Goal: Complete application form

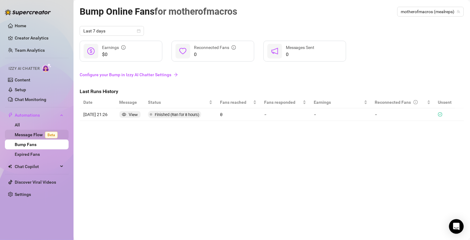
click at [33, 133] on link "Message Flow Beta" at bounding box center [37, 134] width 45 height 5
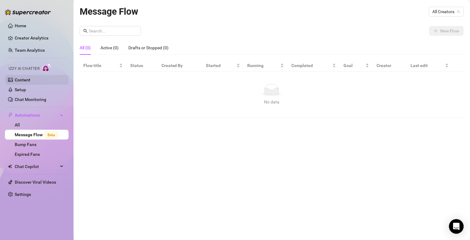
click at [21, 79] on link "Content" at bounding box center [23, 79] width 16 height 5
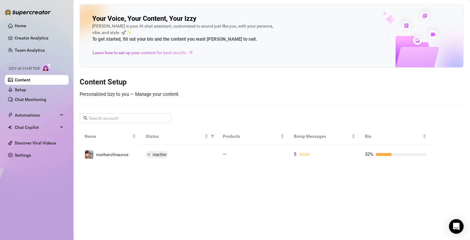
click at [252, 96] on div "Your Voice, Your Content, Your [PERSON_NAME] is your AI chat assistant, customi…" at bounding box center [272, 84] width 384 height 160
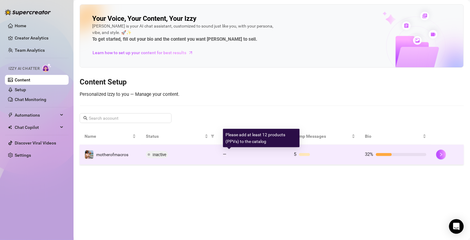
click at [225, 154] on span "—" at bounding box center [225, 155] width 4 height 6
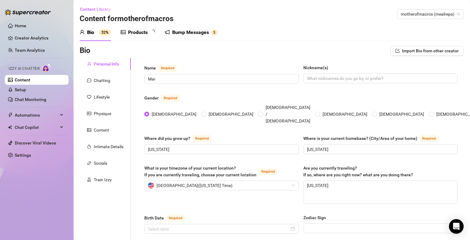
radio input "true"
type input "[DATE]"
click at [114, 129] on div "Content" at bounding box center [105, 130] width 51 height 12
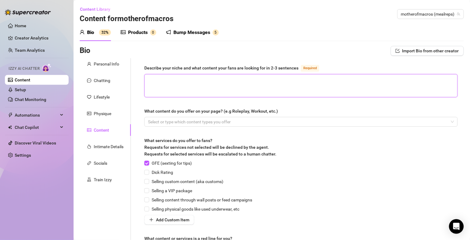
click at [248, 88] on textarea "Describe your niche and what content your fans are looking for in 2-3 sentences…" at bounding box center [300, 85] width 313 height 23
type textarea "Fa"
type textarea "Fac"
type textarea "Fa"
type textarea "F"
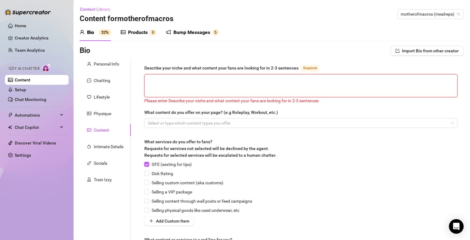
type textarea "M"
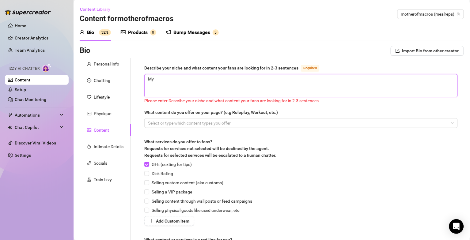
type textarea "My"
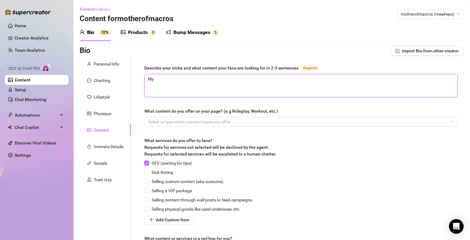
type textarea "My o"
type textarea "My onl"
type textarea "My only"
type textarea "My onlyf"
type textarea "My onlyfa"
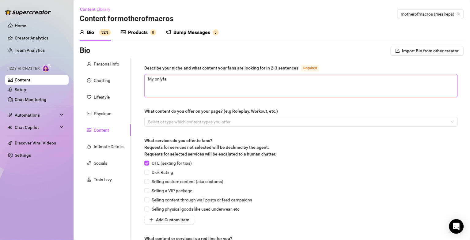
type textarea "My onlyfan"
type textarea "My onlyfans"
type textarea "My onlyfans i"
type textarea "My onlyfans is"
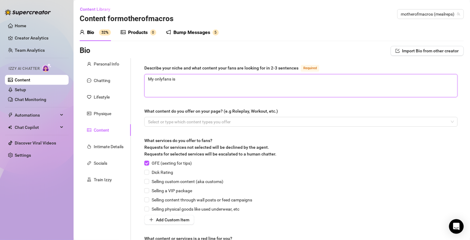
type textarea "My onlyfans is"
type textarea "My onlyfans is b"
type textarea "My onlyfans is bu"
type textarea "My onlyfans is buil"
type textarea "My onlyfans is built"
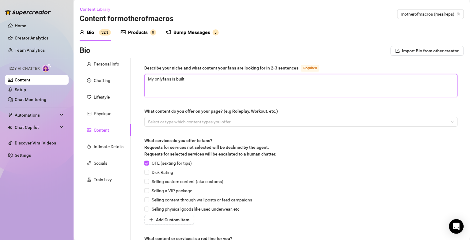
type textarea "My onlyfans is built"
type textarea "My onlyfans is built a"
type textarea "My onlyfans is built ar"
type textarea "My onlyfans is built aro"
type textarea "My onlyfans is built arou"
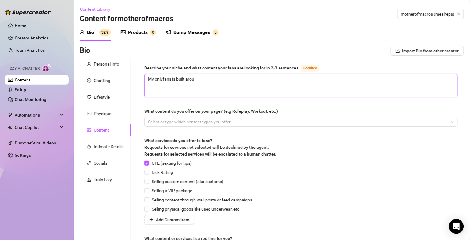
type textarea "My onlyfans is built aroun"
type textarea "My onlyfans is built around"
type textarea "My onlyfans is built around f"
type textarea "My onlyfans is built around fa"
type textarea "My onlyfans is built around fac"
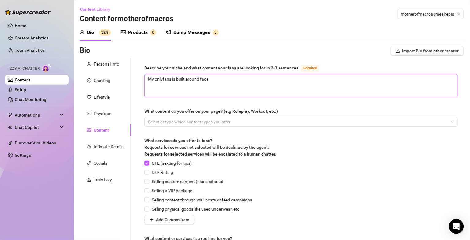
type textarea "My onlyfans is built around facel"
type textarea "My onlyfans is built around facele"
type textarea "My onlyfans is built around faceles"
type textarea "My onlyfans is built around faceless"
type textarea "My onlyfans is built around faceless,"
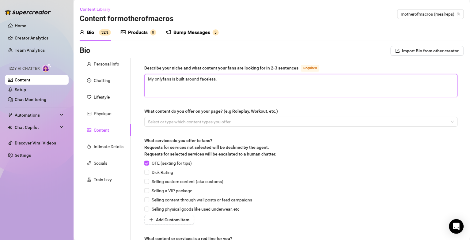
type textarea "My onlyfans is built around faceless,"
type textarea "My onlyfans is built around faceless, ""
type textarea "My onlyfans is built around faceless, "g"
type textarea "My onlyfans is built around faceless, "gi"
type textarea "My onlyfans is built around faceless, "gir"
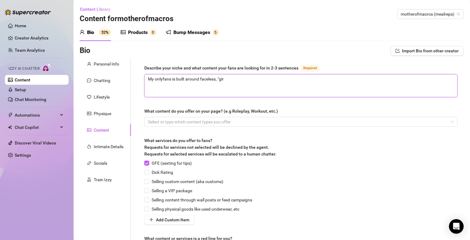
type textarea "My onlyfans is built around faceless, "girl"
type textarea "My onlyfans is built around faceless, "girl ne"
type textarea "My onlyfans is built around faceless, "girl nex"
type textarea "My onlyfans is built around faceless, "girl next"
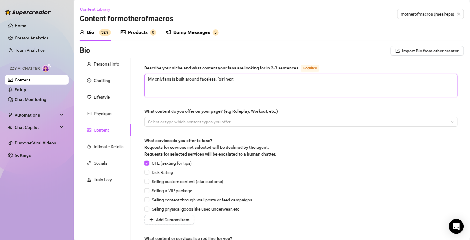
type textarea "My onlyfans is built around faceless, "girl next"
type textarea "My onlyfans is built around faceless, "girl next d"
type textarea "My onlyfans is built around faceless, "girl next do"
type textarea "My onlyfans is built around faceless, "girl next doo"
type textarea "My onlyfans is built around faceless, "girl next door"
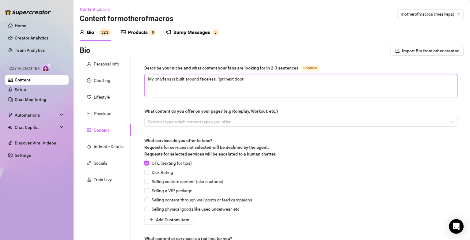
type textarea "My onlyfans is built around faceless, "girl next door""
type textarea "My onlyfans is built around faceless, "girl next door" m"
type textarea "My onlyfans is built around faceless, "girl next door" ma"
type textarea "My onlyfans is built around faceless, "girl next door" m"
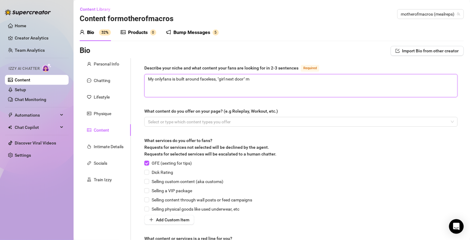
type textarea "My onlyfans is built around faceless, "girl next door" me"
type textarea "My onlyfans is built around faceless, "girl next door" mea"
type textarea "My onlyfans is built around faceless, "girl next door" meak"
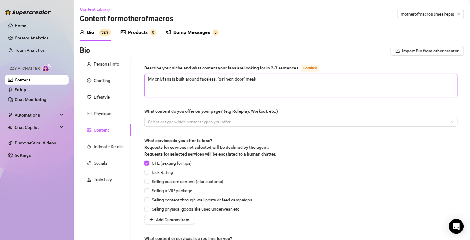
type textarea "My onlyfans is built around faceless, "girl next door" mea"
type textarea "My onlyfans is built around faceless, "girl next door" meal"
type textarea "My onlyfans is built around faceless, "girl next door" meal p"
type textarea "My onlyfans is built around faceless, "girl next door" meal pr"
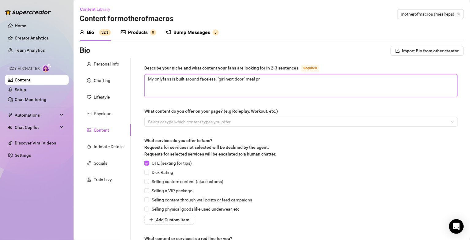
type textarea "My onlyfans is built around faceless, "girl next door" meal pre"
type textarea "My onlyfans is built around faceless, "girl next door" meal prep"
type textarea "My onlyfans is built around faceless, "girl next door" meal prep th"
type textarea "My onlyfans is built around faceless, "girl next door" meal prep the"
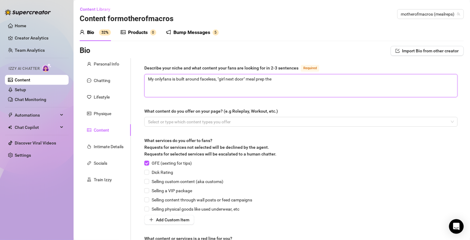
type textarea "My onlyfans is built around faceless, "girl next door" meal prep them"
type textarea "My onlyfans is built around faceless, "girl next door" meal prep theme"
type textarea "My onlyfans is built around faceless, "girl next door" meal prep theme t"
type textarea "My onlyfans is built around faceless, "girl next door" meal prep theme taht"
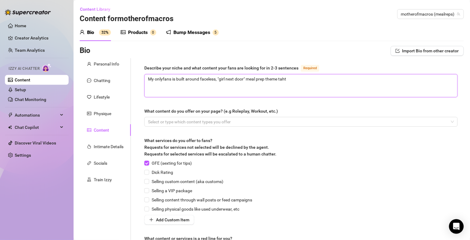
type textarea "My onlyfans is built around faceless, "girl next door" meal prep theme taht"
type textarea "My onlyfans is built around faceless, "girl next door" meal prep theme tah"
type textarea "My onlyfans is built around faceless, "girl next door" meal prep theme ta"
type textarea "My onlyfans is built around faceless, "girl next door" meal prep theme t"
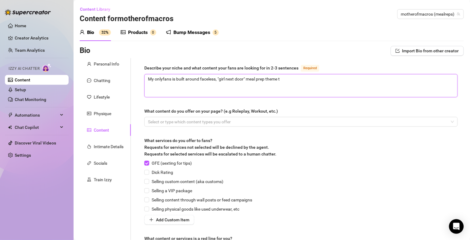
type textarea "My onlyfans is built around faceless, "girl next door" meal prep theme th"
type textarea "My onlyfans is built around faceless, "girl next door" meal prep theme tha"
type textarea "My onlyfans is built around faceless, "girl next door" meal prep theme that"
type textarea "My onlyfans is built around faceless, "girl next door" meal prep theme that m"
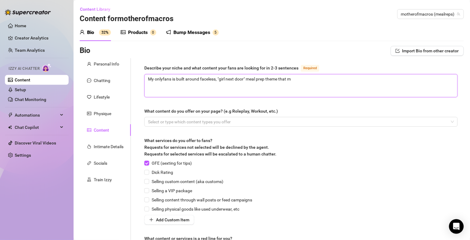
type textarea "My onlyfans is built around faceless, "girl next door" meal prep theme that mi"
type textarea "My onlyfans is built around faceless, "girl next door" meal prep theme that miz"
type textarea "My onlyfans is built around faceless, "girl next door" meal prep theme that [PE…"
type textarea "My onlyfans is built around faceless, "girl next door" meal prep theme that miz…"
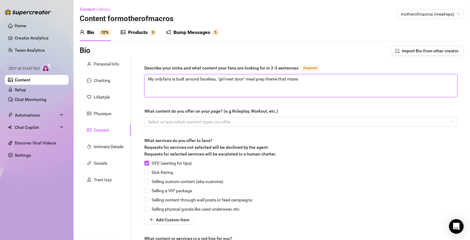
type textarea "My onlyfans is built around faceless, "girl next door" meal prep theme that miz…"
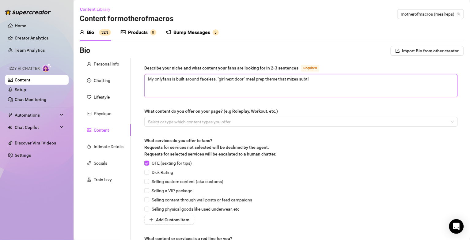
type textarea "My onlyfans is built around faceless, "girl next door" meal prep theme that miz…"
click at [296, 78] on textarea "My onlyfans is built around faceless, "girl next door" meal prep theme that miz…" at bounding box center [300, 85] width 313 height 23
click at [314, 79] on textarea "My onlyfans is built around faceless, "girl next door" meal prep theme that mix…" at bounding box center [300, 85] width 313 height 23
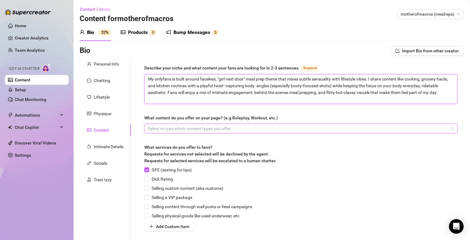
click at [279, 125] on div at bounding box center [297, 128] width 304 height 9
click at [291, 131] on div at bounding box center [297, 128] width 304 height 9
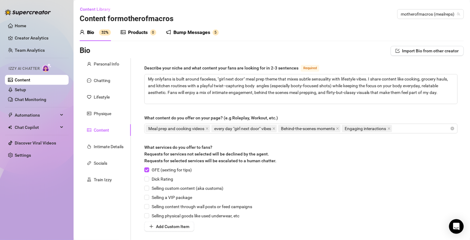
click at [328, 114] on div "Describe your niche and what content your fans are looking for in 2-3 sentences…" at bounding box center [300, 165] width 313 height 202
click at [175, 188] on span "Selling custom content (aka customs)" at bounding box center [187, 188] width 77 height 7
click at [148, 188] on input "Selling custom content (aka customs)" at bounding box center [146, 188] width 4 height 4
click at [169, 180] on span "Dick Rating" at bounding box center [162, 179] width 26 height 7
click at [148, 180] on input "Dick Rating" at bounding box center [146, 179] width 4 height 4
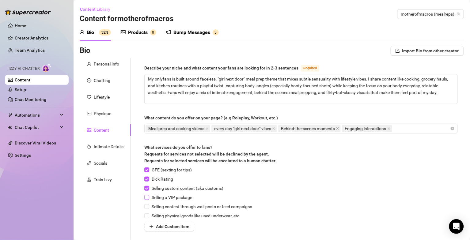
click at [168, 195] on span "Selling a VIP package" at bounding box center [171, 197] width 45 height 7
click at [148, 195] on input "Selling a VIP package" at bounding box center [146, 197] width 4 height 4
click at [168, 208] on span "Selling content through wall posts or feed campaigns" at bounding box center [201, 206] width 105 height 7
click at [148, 208] on input "Selling content through wall posts or feed campaigns" at bounding box center [146, 206] width 4 height 4
click at [170, 216] on span "Selling physical goods like used underwear, etc" at bounding box center [195, 215] width 92 height 7
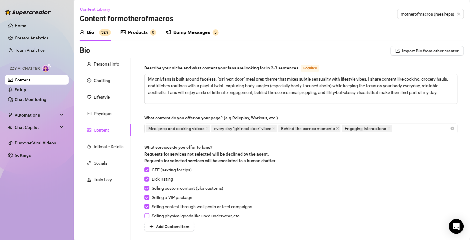
click at [148, 216] on input "Selling physical goods like used underwear, etc" at bounding box center [146, 215] width 4 height 4
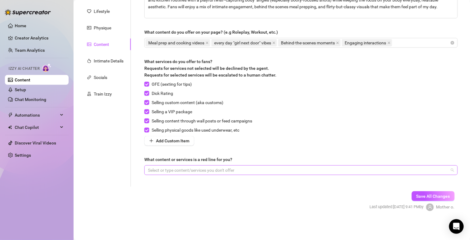
click at [284, 171] on div at bounding box center [297, 170] width 304 height 9
click at [291, 149] on div "Describe your niche and what content your fans are looking for in 2-3 sentences…" at bounding box center [300, 80] width 313 height 202
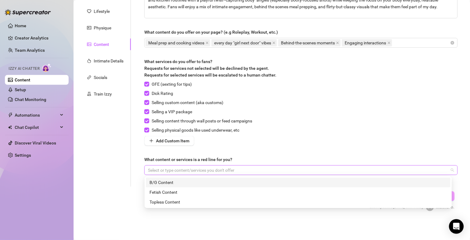
click at [295, 168] on div at bounding box center [297, 170] width 304 height 9
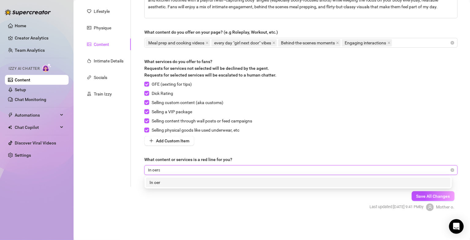
click at [295, 168] on div "In oers In oer" at bounding box center [297, 170] width 304 height 9
click at [166, 190] on form "Personal Info Chatting Lifestyle Physique Content Intimate Details Socials Trai…" at bounding box center [272, 96] width 384 height 249
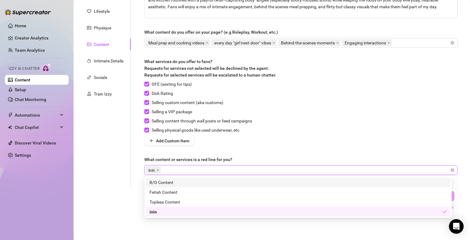
click at [224, 168] on div "inin" at bounding box center [297, 170] width 304 height 9
click at [159, 171] on icon "close" at bounding box center [157, 170] width 2 height 2
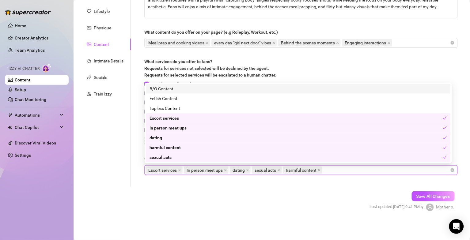
click at [275, 188] on form "Personal Info Chatting Lifestyle Physique Content Intimate Details Socials Trai…" at bounding box center [272, 96] width 384 height 249
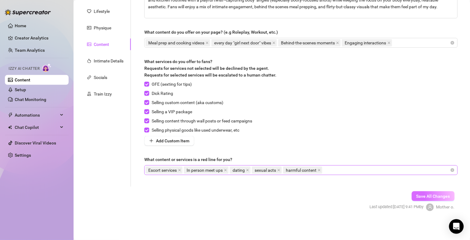
click at [420, 197] on span "Save All Changes" at bounding box center [433, 196] width 34 height 5
click at [421, 195] on span "Save All Changes" at bounding box center [433, 196] width 34 height 5
click at [181, 168] on span at bounding box center [179, 170] width 3 height 7
click at [424, 196] on span "Save All Changes" at bounding box center [433, 196] width 34 height 5
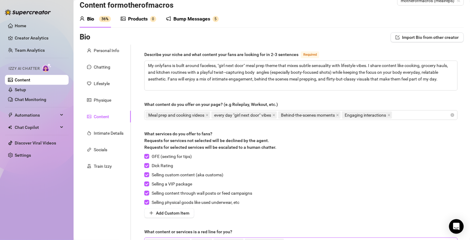
scroll to position [0, 0]
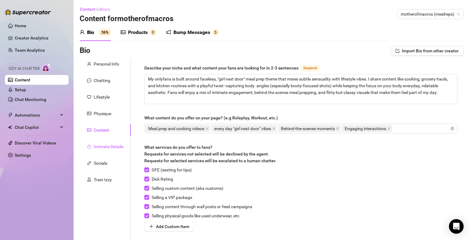
click at [115, 145] on div "Intimate Details" at bounding box center [109, 146] width 30 height 7
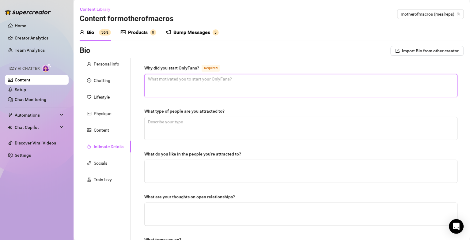
click at [181, 78] on textarea "Why did you start OnlyFans? Required" at bounding box center [300, 85] width 313 height 23
